Goal: Complete application form

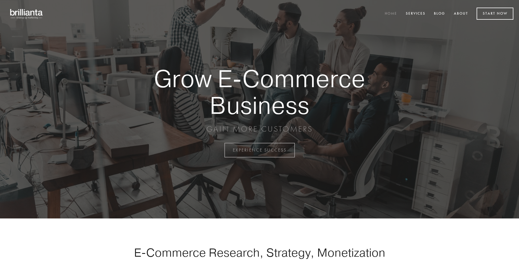
scroll to position [1471, 0]
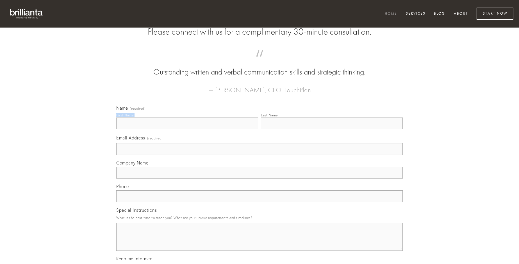
type input "[PERSON_NAME]"
click at [331, 129] on input "Last Name" at bounding box center [332, 123] width 142 height 12
type input "[PERSON_NAME]"
click at [259, 155] on input "Email Address (required)" at bounding box center [259, 149] width 286 height 12
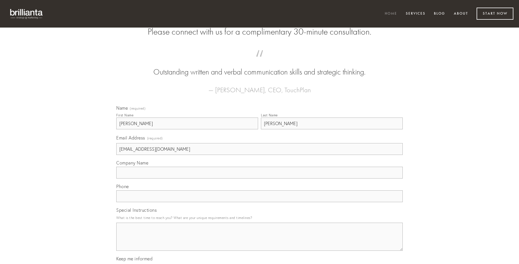
type input "[EMAIL_ADDRESS][DOMAIN_NAME]"
click at [259, 178] on input "Company Name" at bounding box center [259, 172] width 286 height 12
type input "volva"
click at [259, 202] on input "text" at bounding box center [259, 196] width 286 height 12
click at [259, 241] on textarea "Special Instructions" at bounding box center [259, 236] width 286 height 28
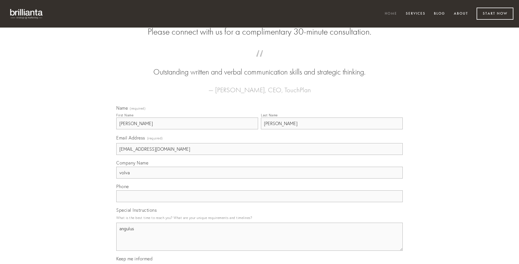
type textarea "angulus"
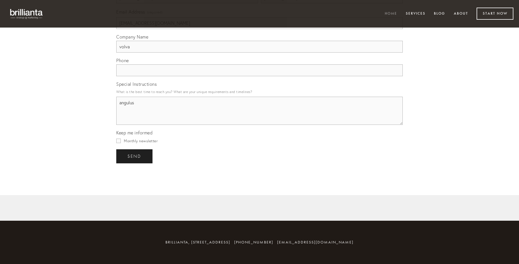
click at [135, 156] on span "send" at bounding box center [134, 156] width 14 height 5
